Goal: Task Accomplishment & Management: Use online tool/utility

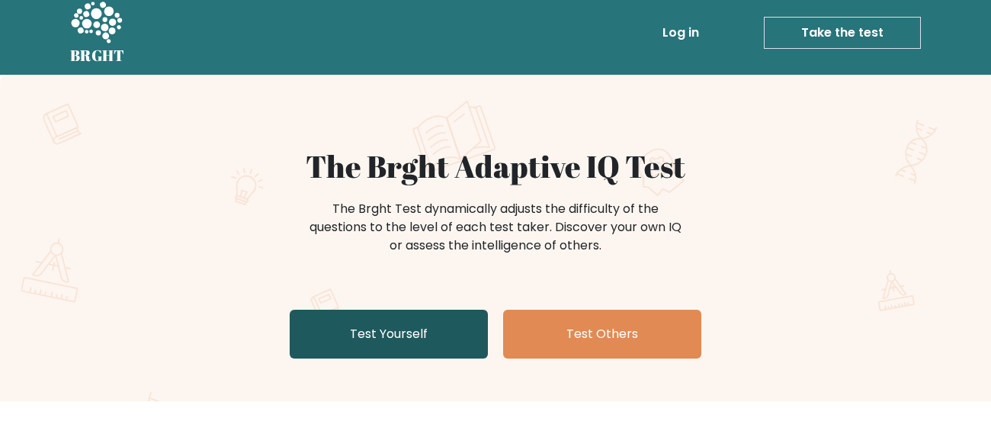
scroll to position [30, 0]
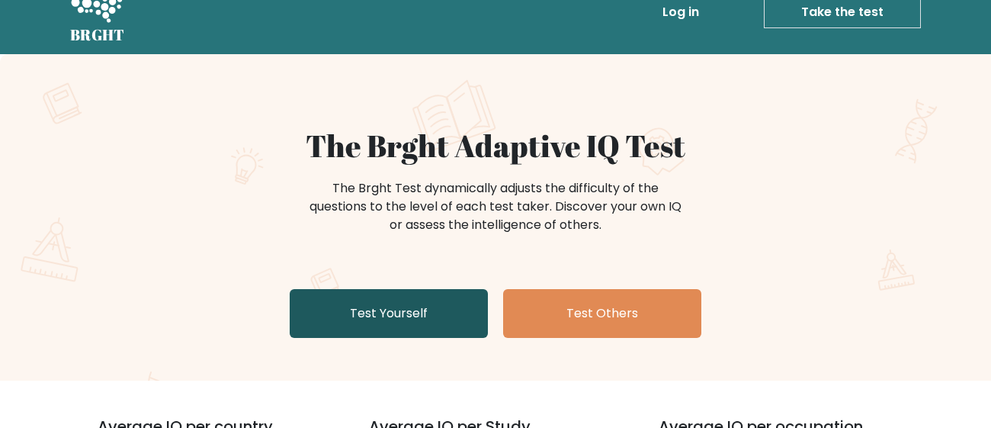
click at [407, 317] on link "Test Yourself" at bounding box center [389, 313] width 198 height 49
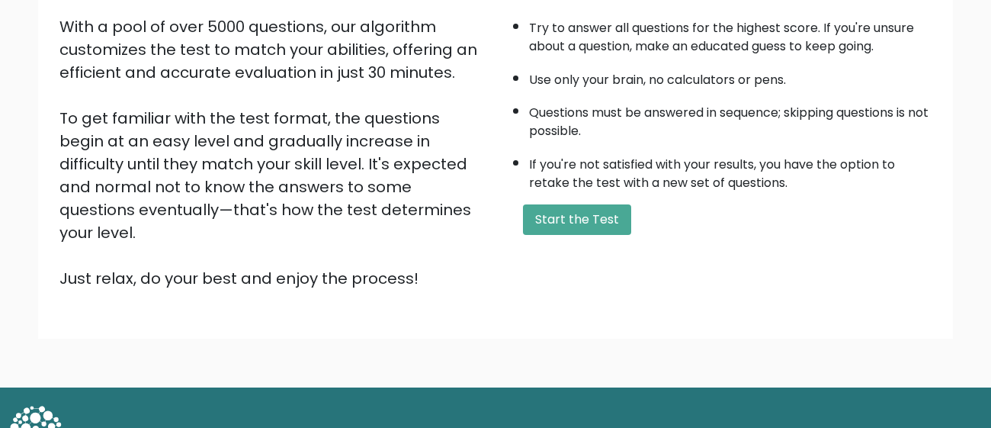
scroll to position [270, 0]
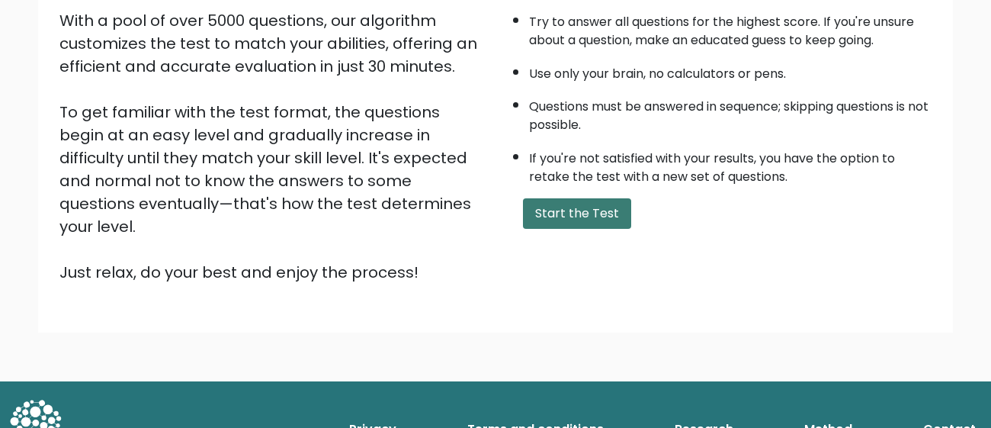
click at [617, 200] on button "Start the Test" at bounding box center [577, 213] width 108 height 30
